Goal: Information Seeking & Learning: Learn about a topic

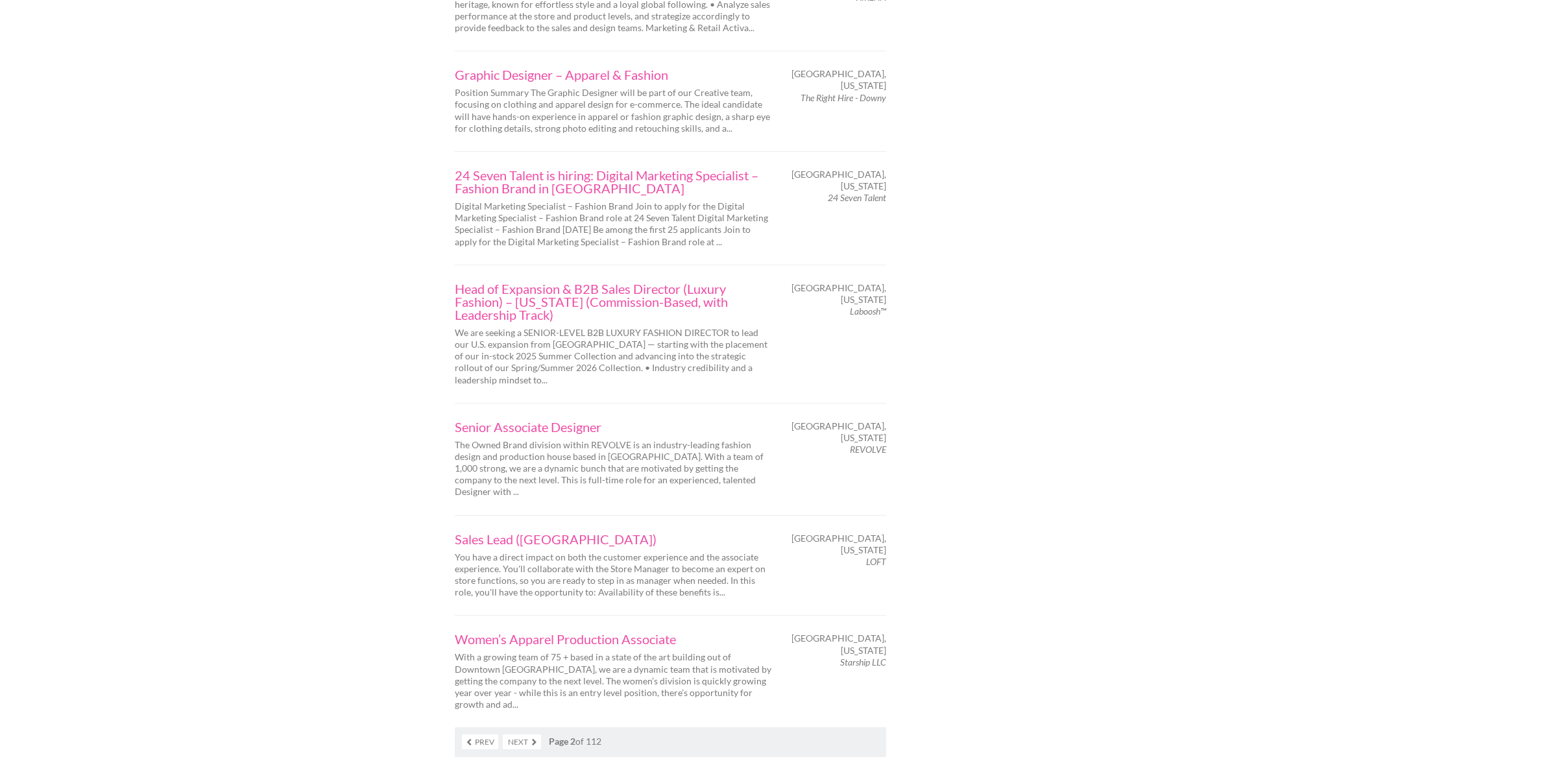
scroll to position [1854, 0]
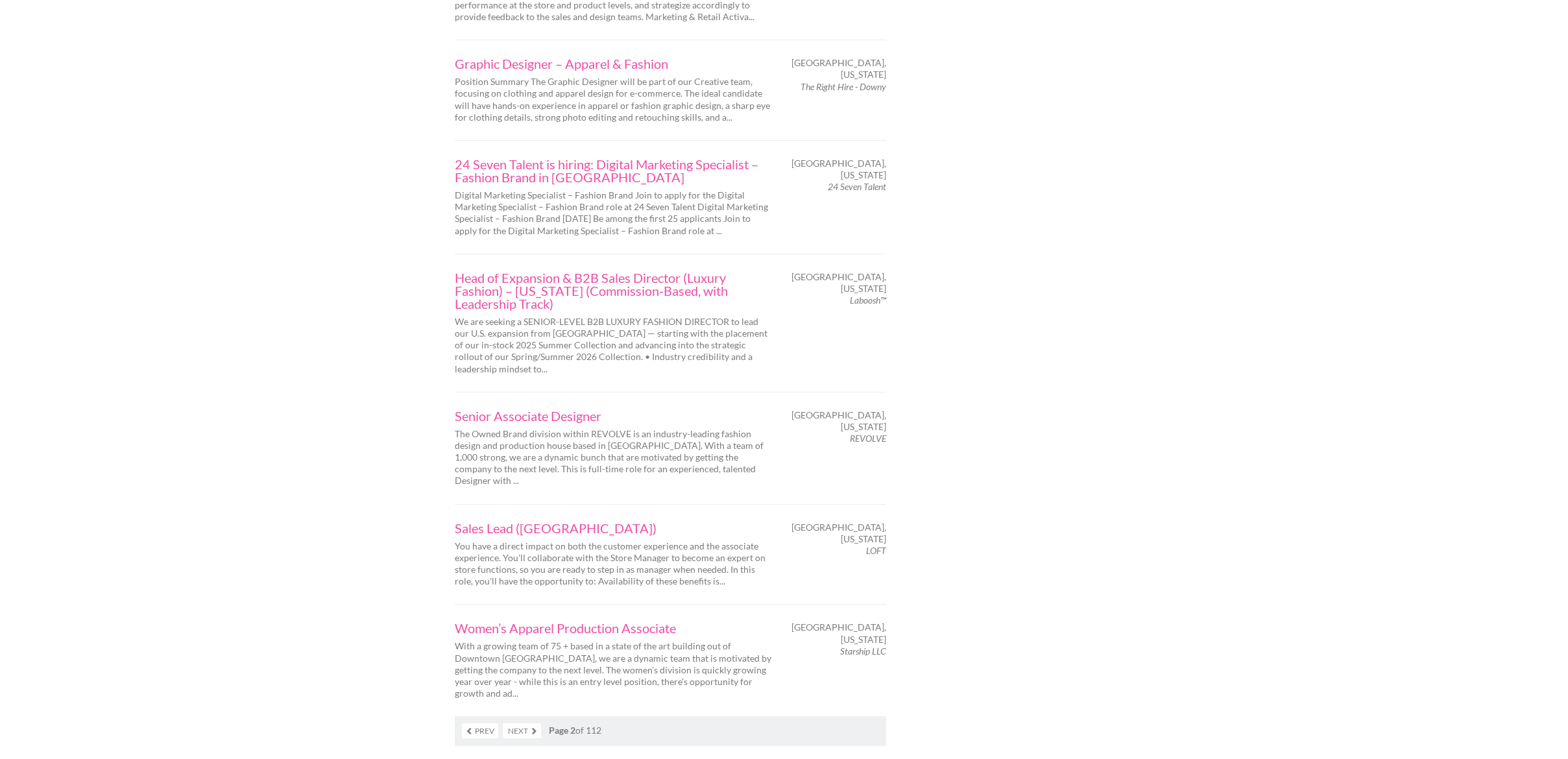
click at [525, 723] on link "Next" at bounding box center [522, 730] width 38 height 15
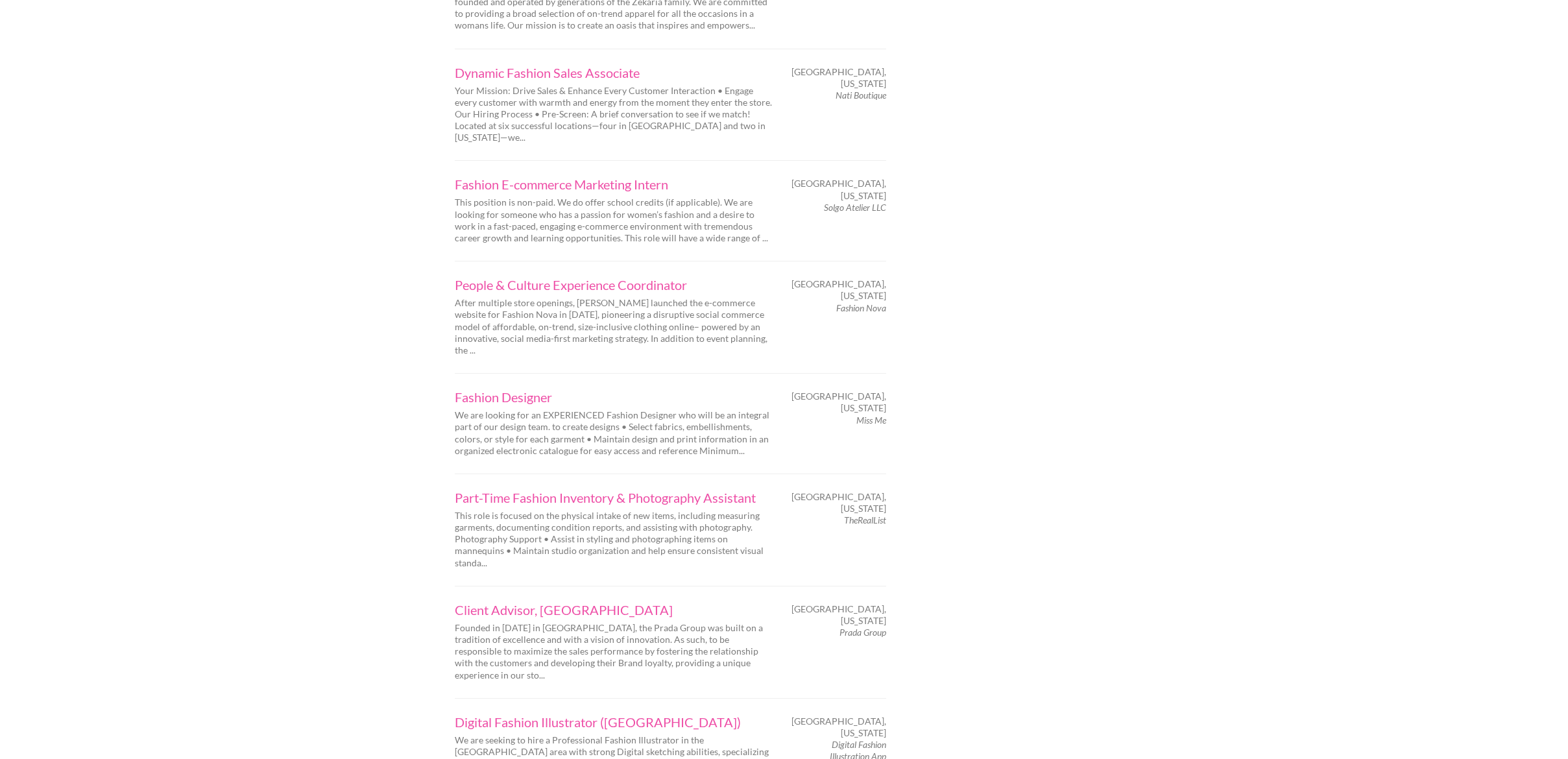
scroll to position [1772, 0]
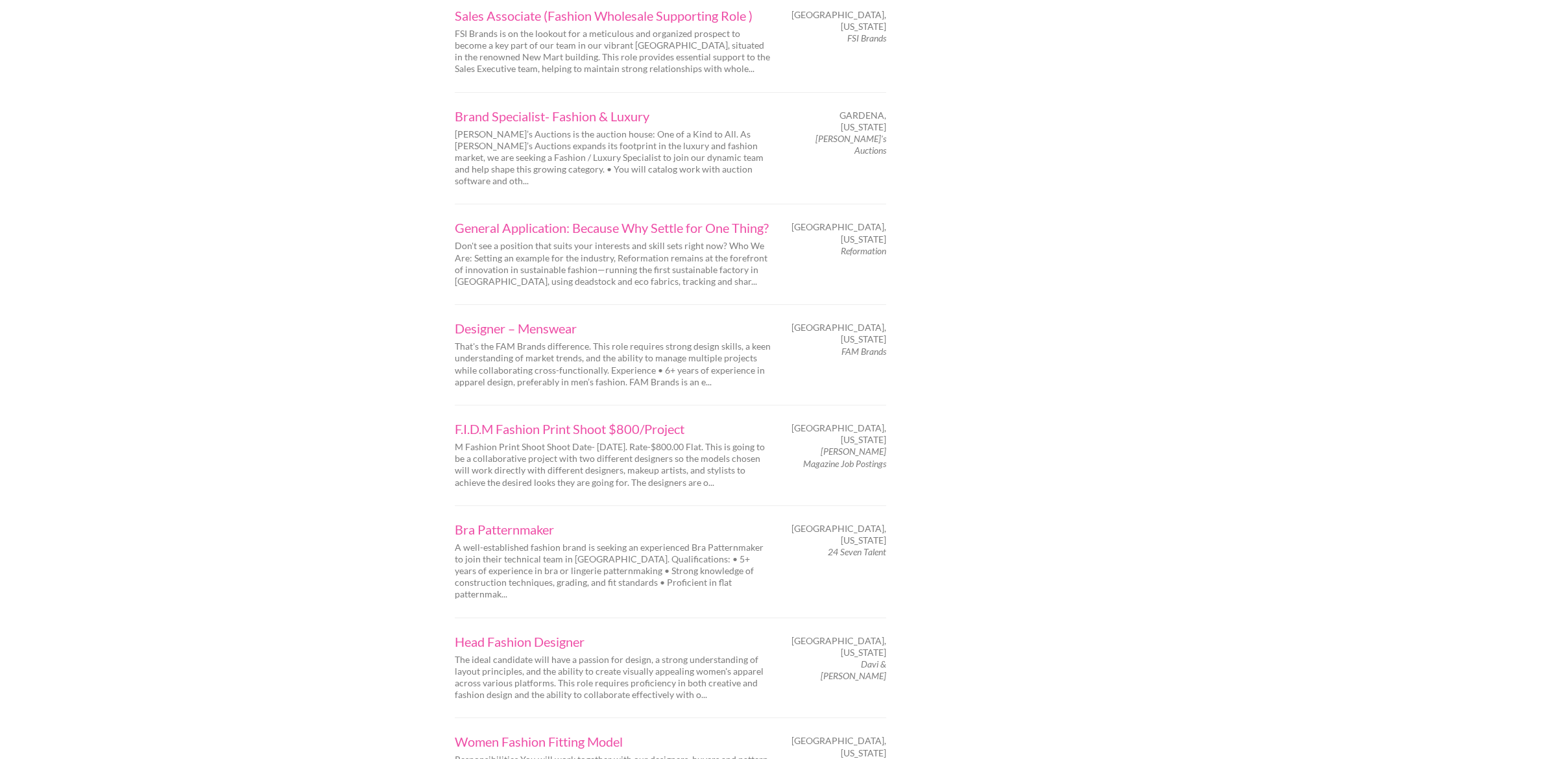
scroll to position [1706, 0]
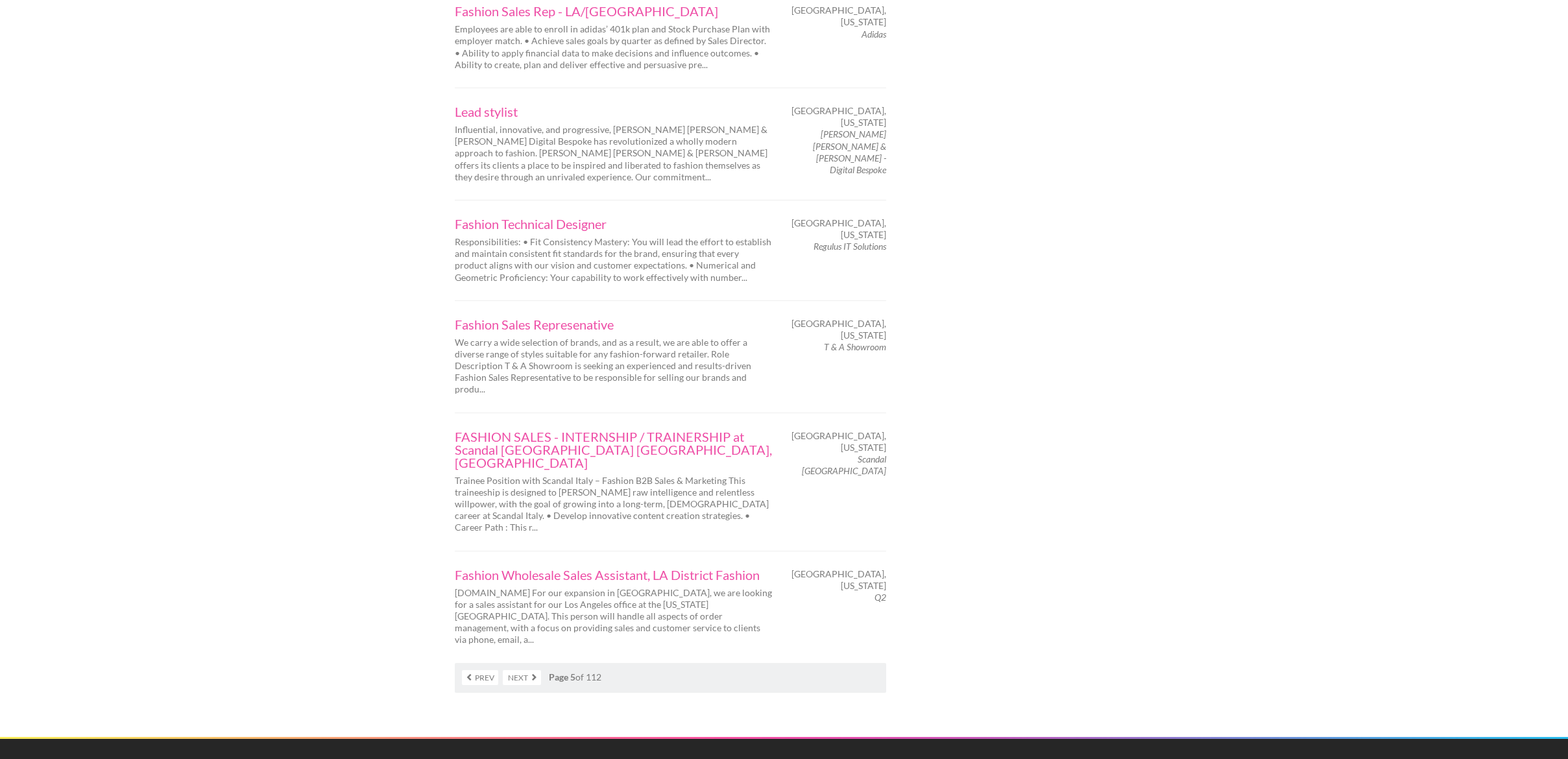
scroll to position [1933, 0]
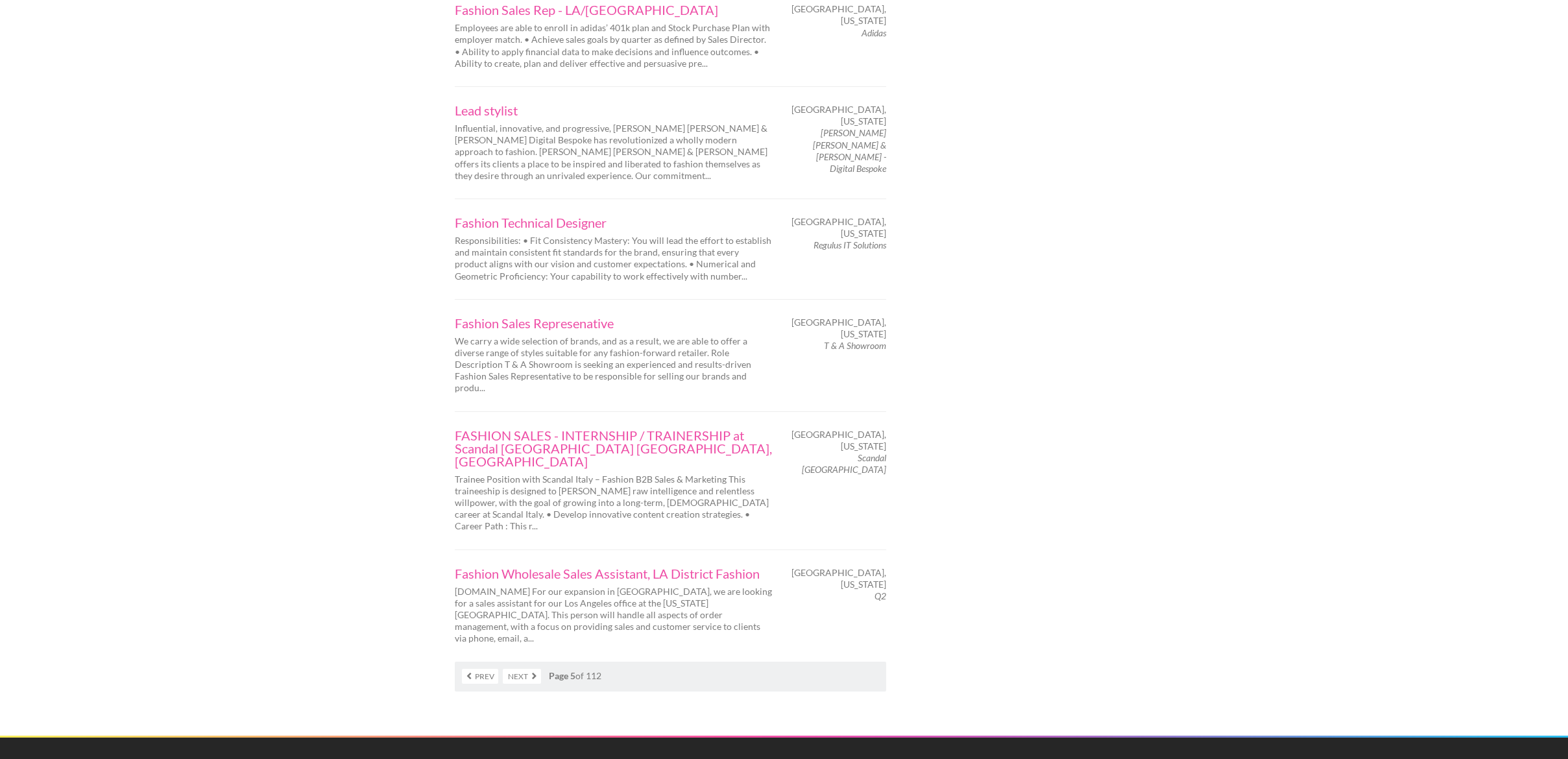
click at [521, 669] on link "Next" at bounding box center [522, 676] width 38 height 15
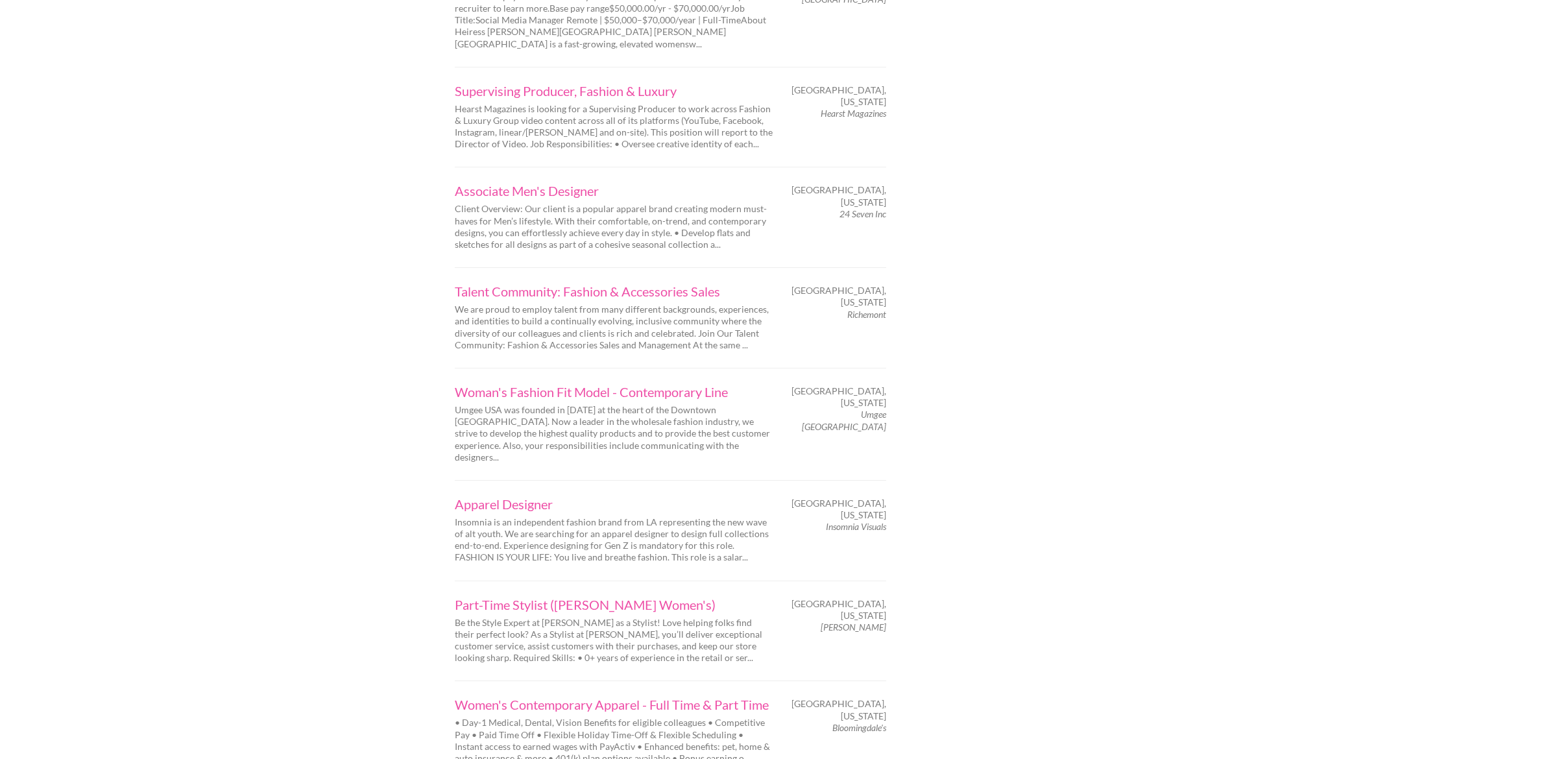
scroll to position [1780, 0]
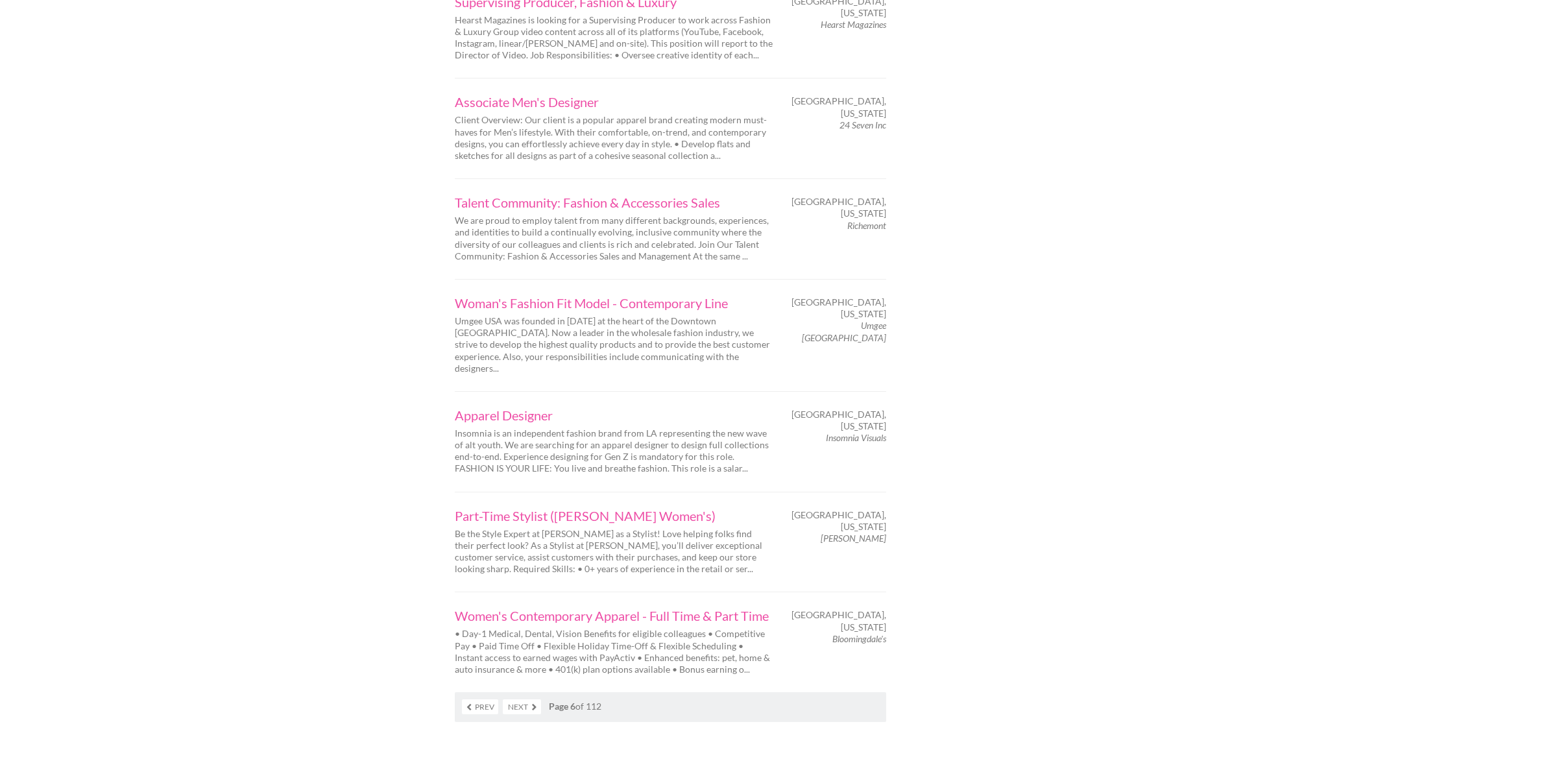
scroll to position [1856, 0]
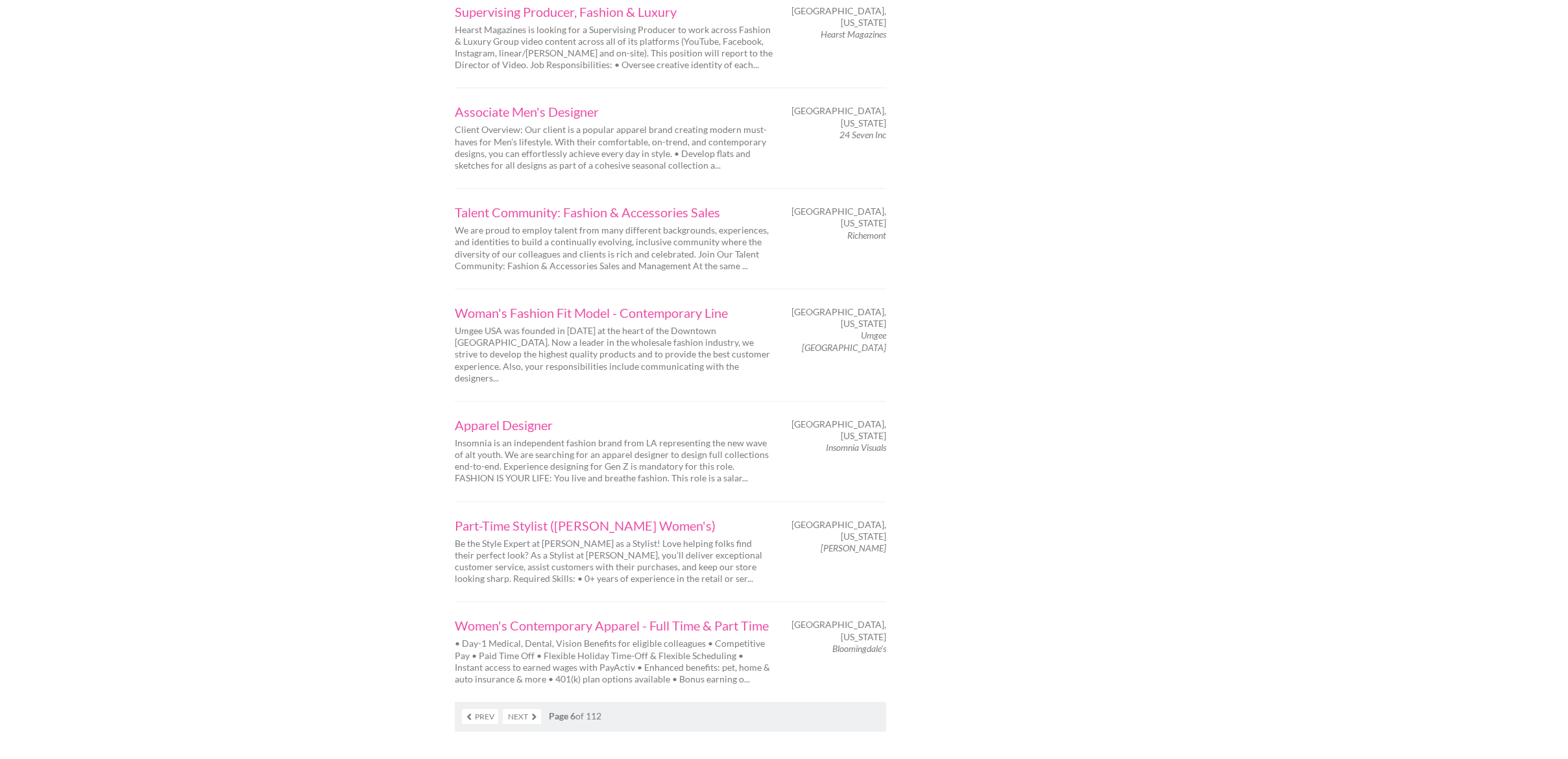
click at [526, 709] on link "Next" at bounding box center [522, 717] width 38 height 15
click at [523, 709] on link "Next" at bounding box center [522, 717] width 38 height 15
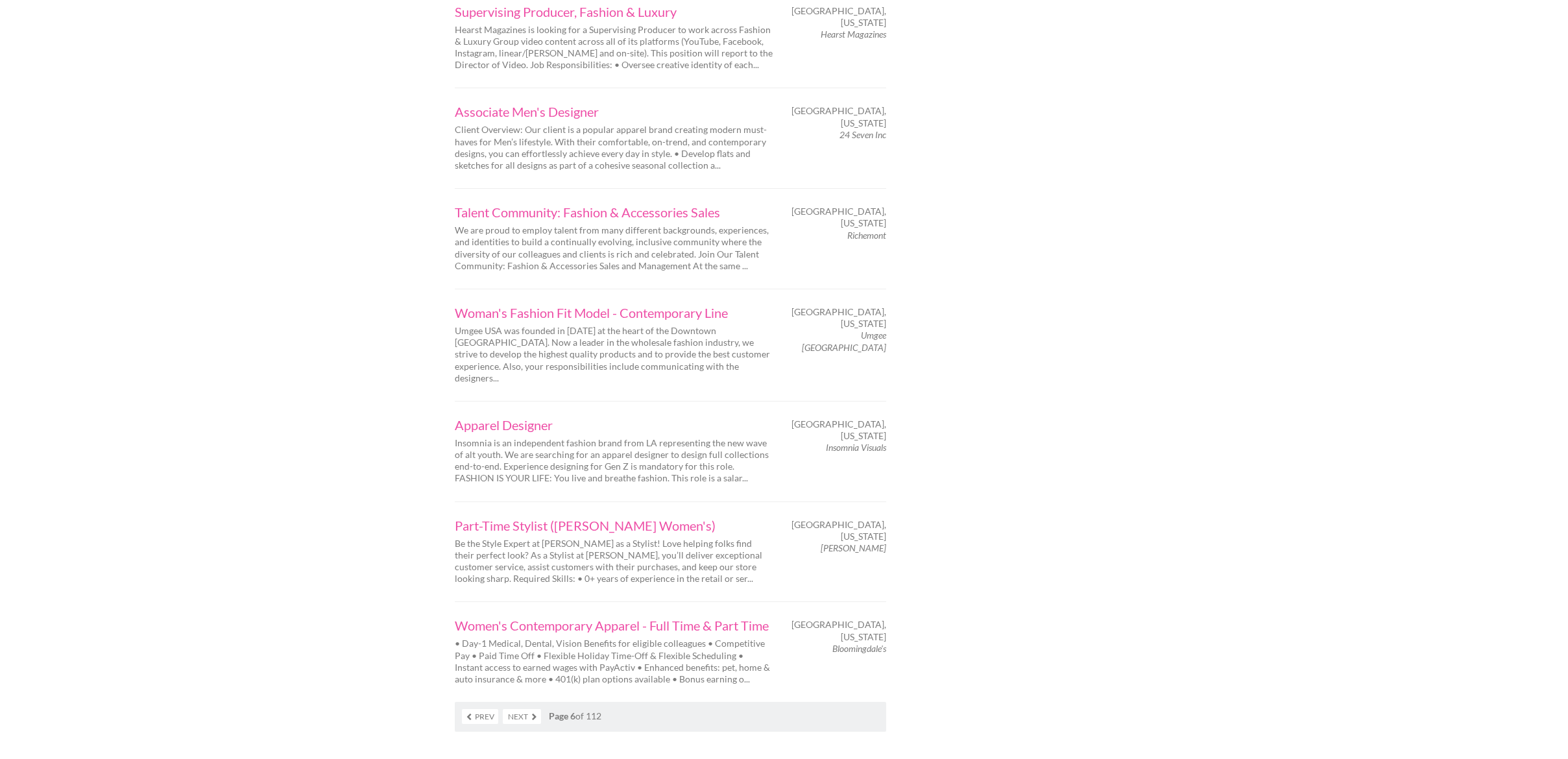
click at [523, 709] on link "Next" at bounding box center [522, 717] width 38 height 15
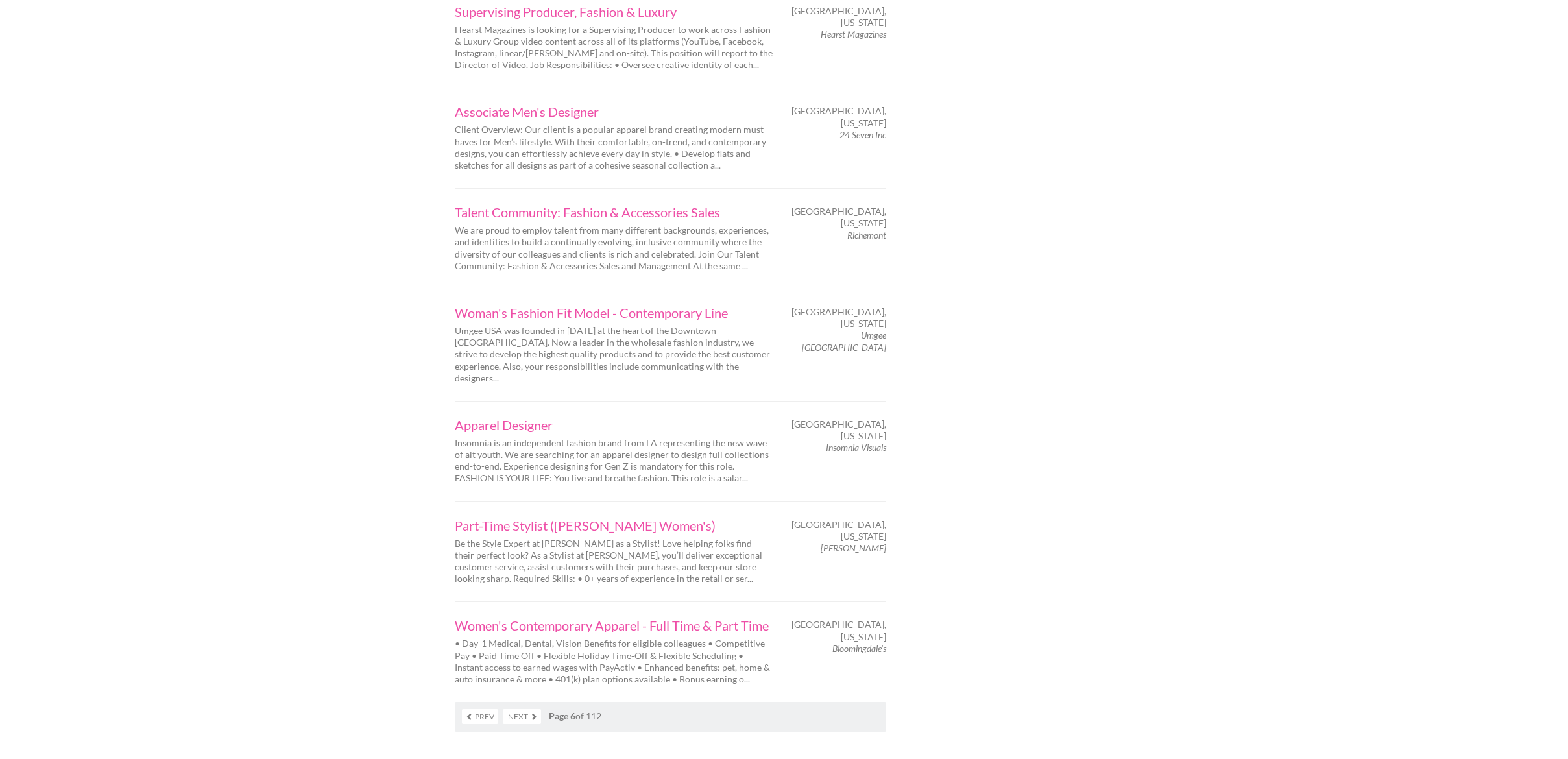
click at [494, 709] on link "Prev" at bounding box center [480, 717] width 37 height 15
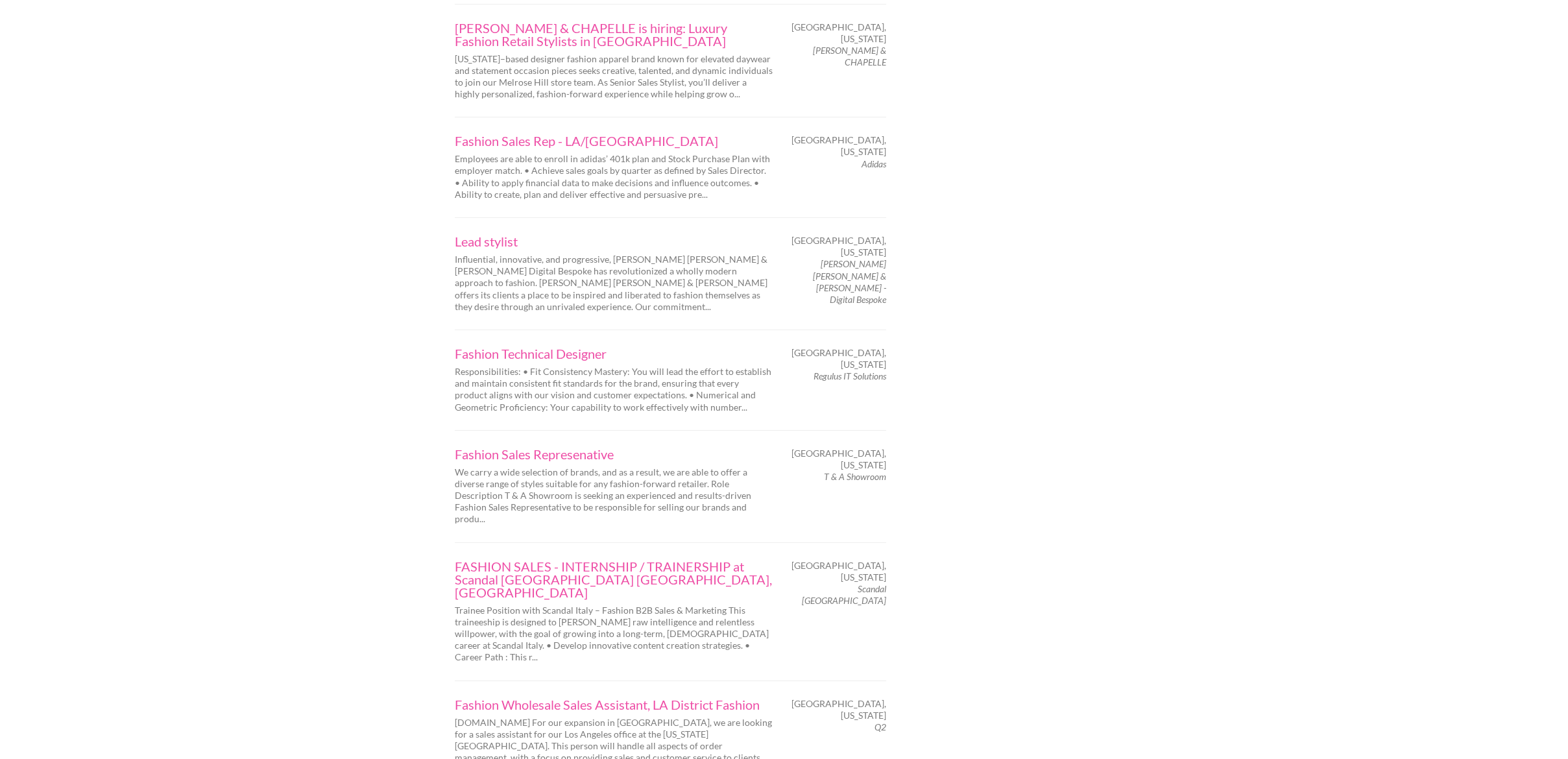
scroll to position [1892, 0]
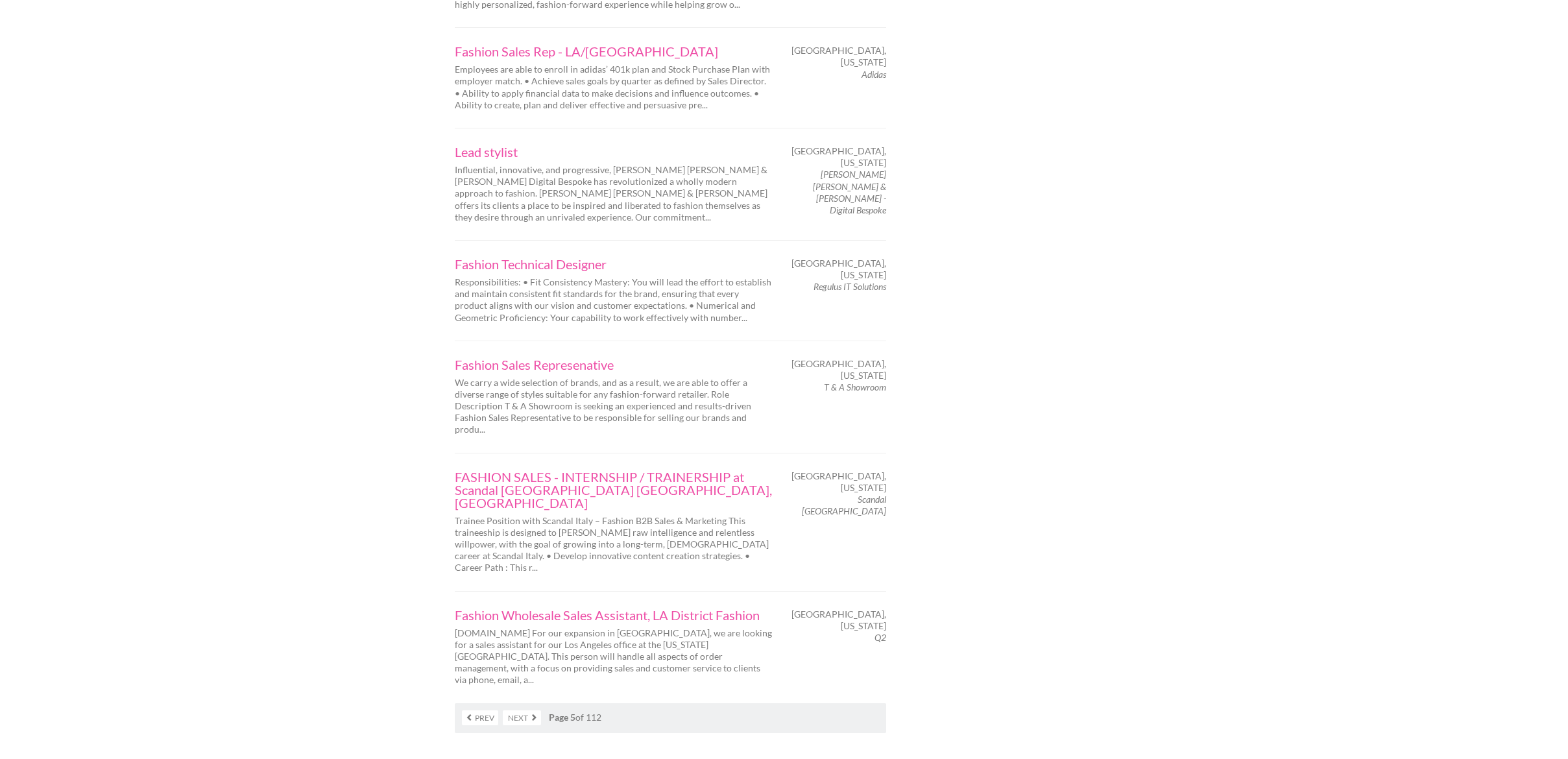
click at [522, 710] on link "Next" at bounding box center [522, 717] width 38 height 15
